Goal: Task Accomplishment & Management: Manage account settings

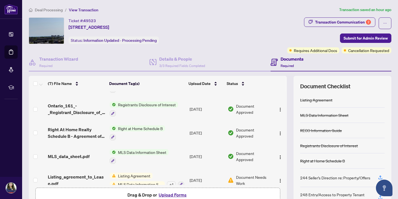
scroll to position [72, 0]
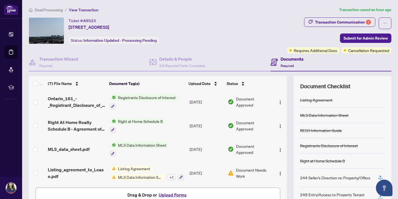
click at [143, 167] on span "Listing Agreement" at bounding box center [134, 168] width 37 height 6
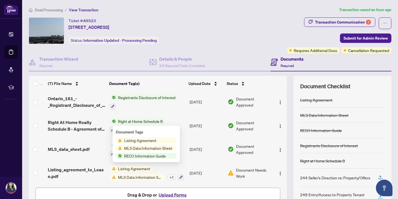
click at [155, 139] on span "Listing Agreement" at bounding box center [140, 140] width 37 height 6
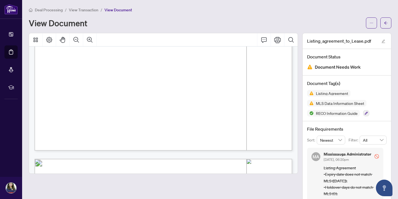
scroll to position [4681, 0]
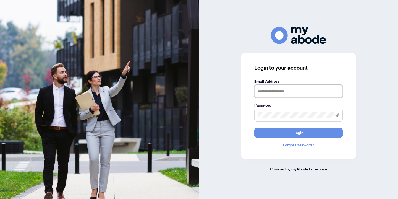
click at [281, 87] on input "text" at bounding box center [298, 91] width 88 height 13
type input "**********"
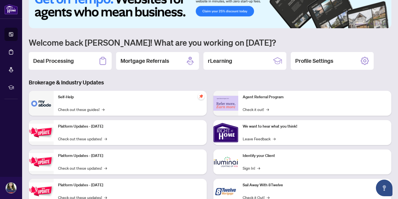
scroll to position [34, 0]
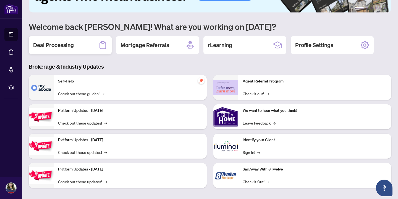
click at [56, 45] on h2 "Deal Processing" at bounding box center [53, 45] width 41 height 8
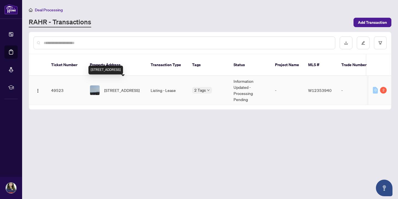
click at [129, 87] on span "[STREET_ADDRESS]" at bounding box center [121, 90] width 35 height 6
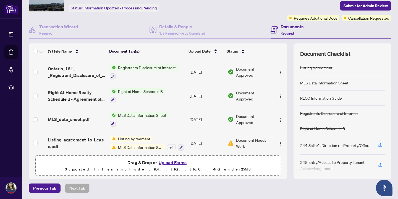
scroll to position [72, 0]
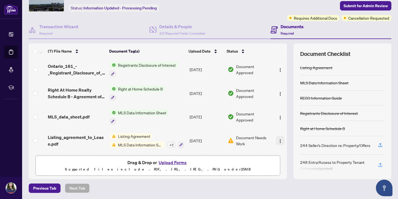
click at [278, 139] on img "button" at bounding box center [280, 141] width 4 height 4
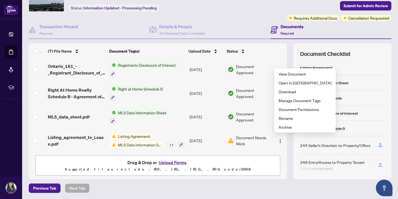
click at [241, 135] on span "Document Needs Work" at bounding box center [253, 140] width 35 height 12
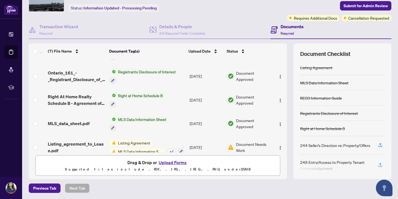
scroll to position [72, 0]
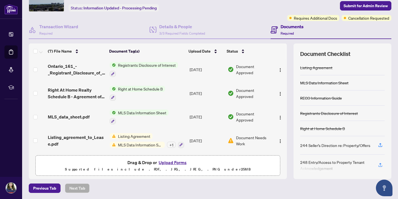
click at [126, 134] on span "Listing Agreement" at bounding box center [134, 136] width 37 height 6
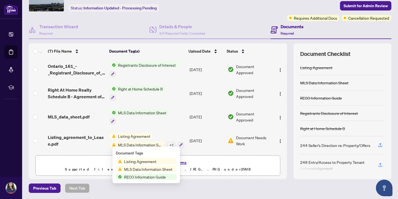
click at [135, 134] on span "Listing Agreement" at bounding box center [134, 136] width 37 height 6
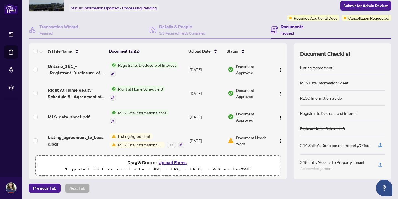
click at [135, 134] on span "Listing Agreement" at bounding box center [134, 136] width 37 height 6
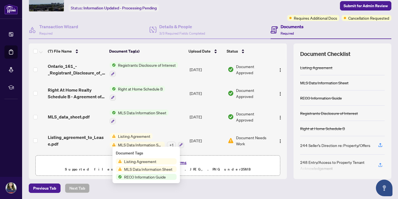
click at [138, 163] on span "Listing Agreement" at bounding box center [140, 161] width 37 height 6
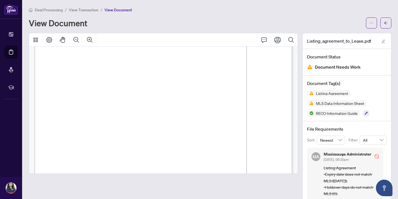
scroll to position [4514, 0]
click at [265, 38] on icon "Comment" at bounding box center [264, 39] width 7 height 7
click at [241, 68] on div "RECO INFORMATION GUIDE | VERSION: DECEMBER 1, 2023 PAGE 8 OF 12 TERMINATION PRO…" at bounding box center [163, 103] width 269 height 140
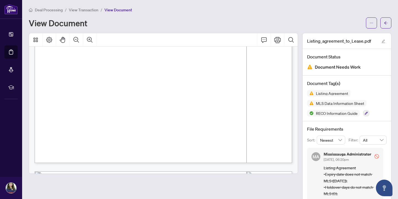
scroll to position [4666, 0]
click at [384, 40] on icon "edit" at bounding box center [383, 41] width 4 height 4
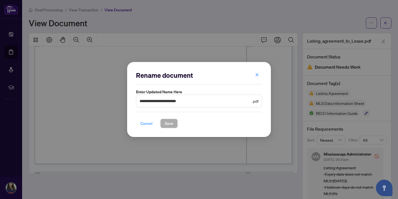
click at [146, 123] on span "Cancel" at bounding box center [146, 123] width 12 height 9
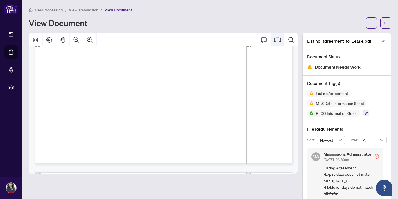
click at [278, 41] on icon "Print" at bounding box center [277, 39] width 7 height 7
click at [278, 39] on icon "Print" at bounding box center [277, 40] width 7 height 6
